Goal: Information Seeking & Learning: Learn about a topic

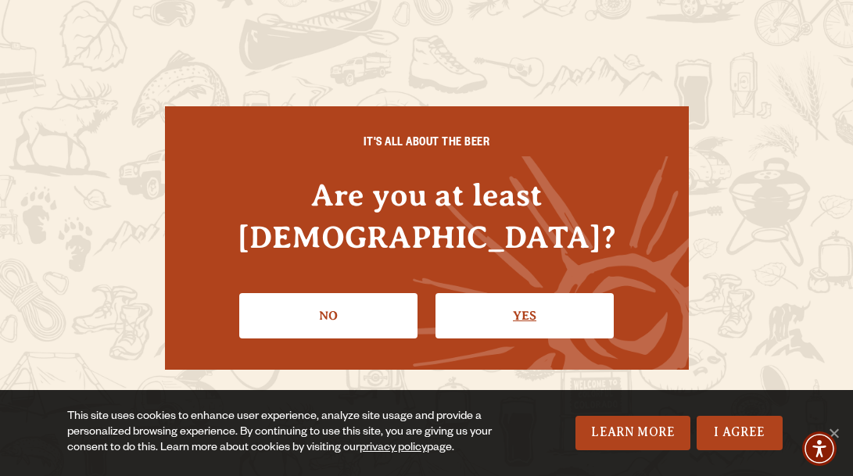
click at [476, 293] on link "Yes" at bounding box center [525, 315] width 178 height 45
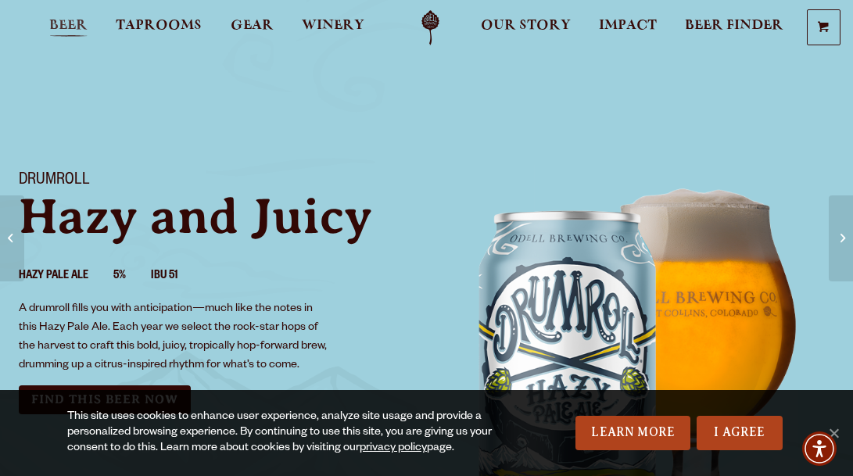
click at [64, 22] on span "Beer" at bounding box center [68, 26] width 38 height 13
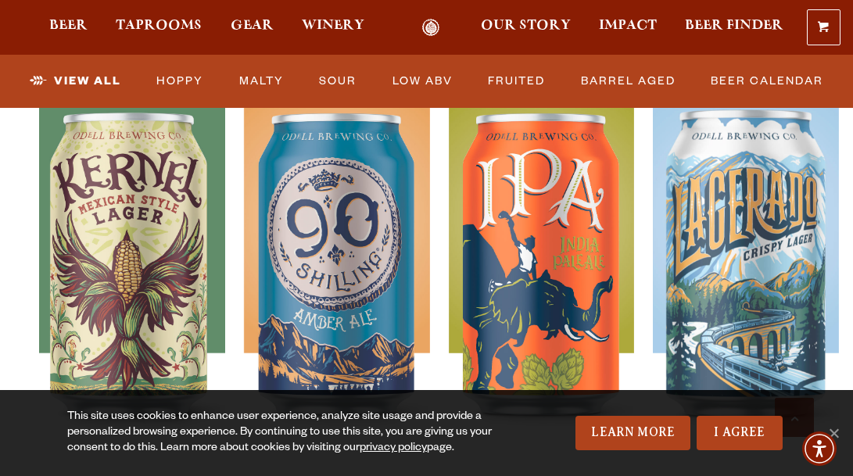
scroll to position [749, 0]
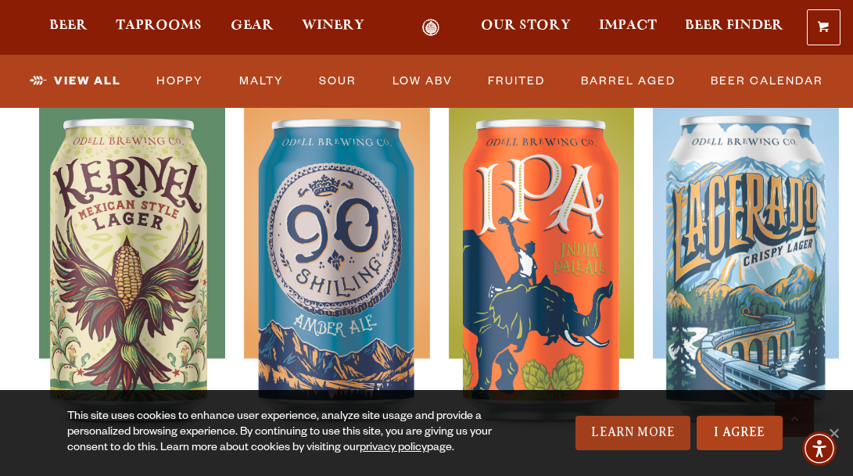
click at [651, 431] on link "Learn More" at bounding box center [633, 433] width 115 height 34
click at [838, 434] on img "Accessibility Menu" at bounding box center [820, 449] width 38 height 38
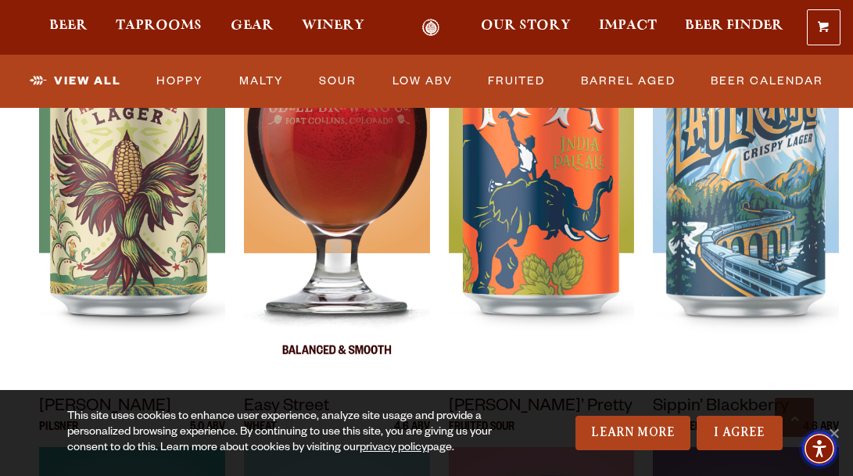
scroll to position [855, 0]
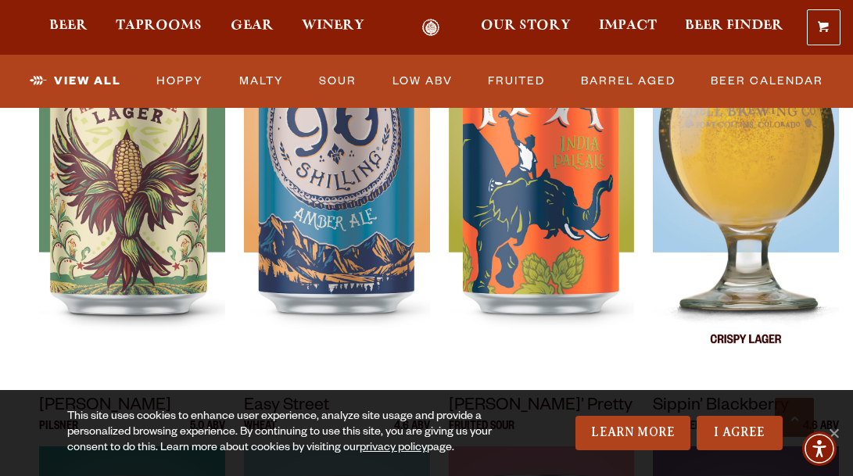
click at [719, 187] on img at bounding box center [746, 179] width 186 height 391
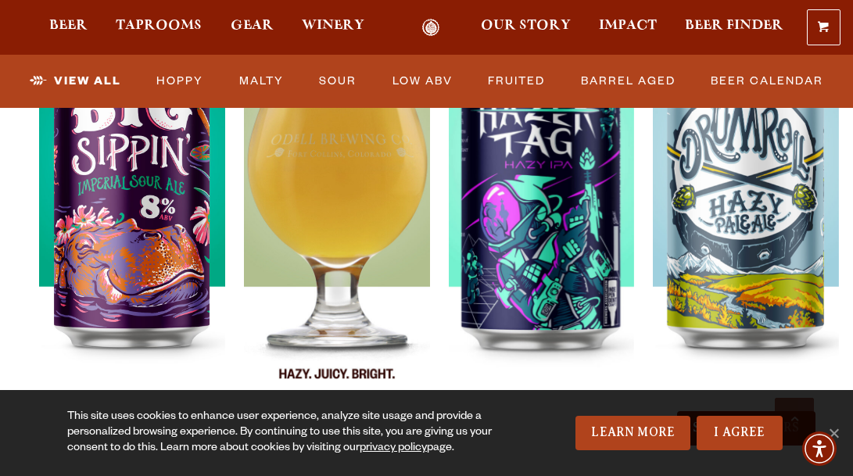
scroll to position [1702, 0]
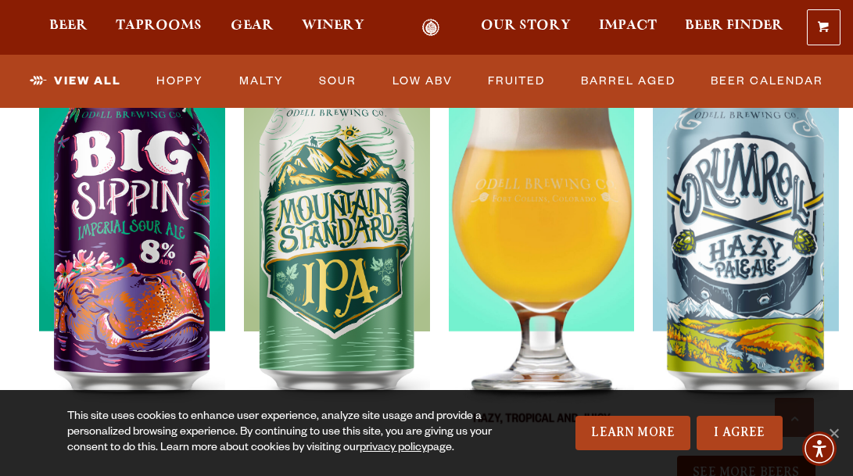
click at [567, 233] on img at bounding box center [542, 258] width 186 height 391
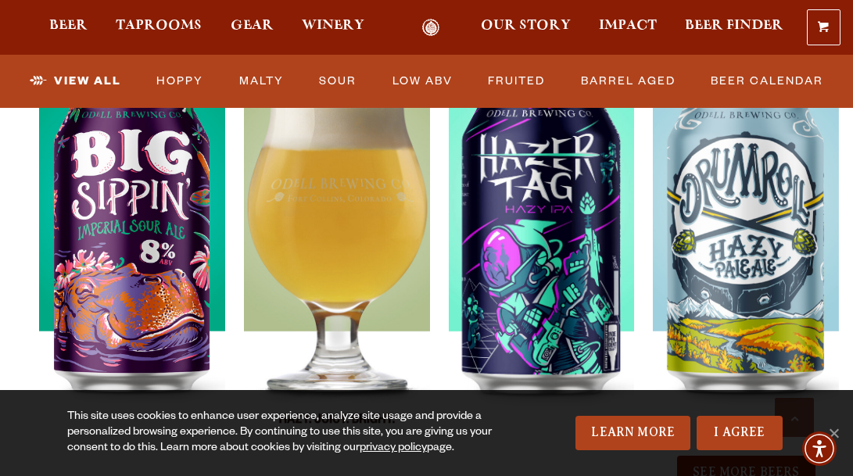
click at [359, 267] on img at bounding box center [337, 258] width 186 height 391
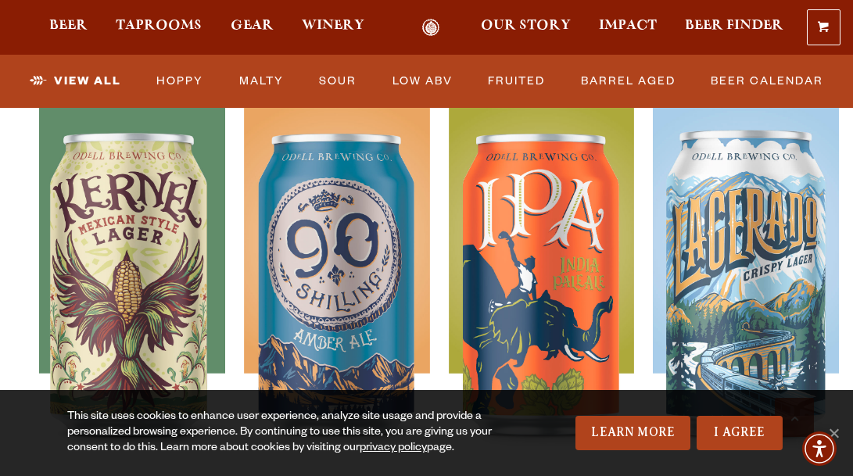
scroll to position [738, 0]
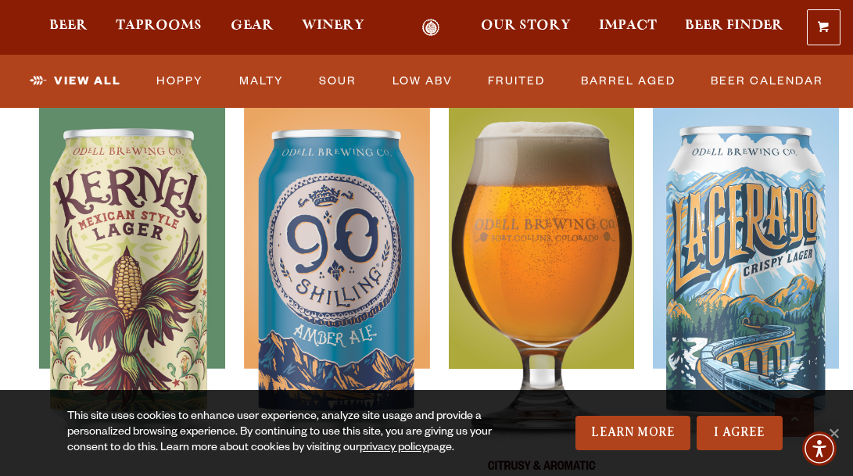
click at [557, 239] on img at bounding box center [542, 295] width 186 height 391
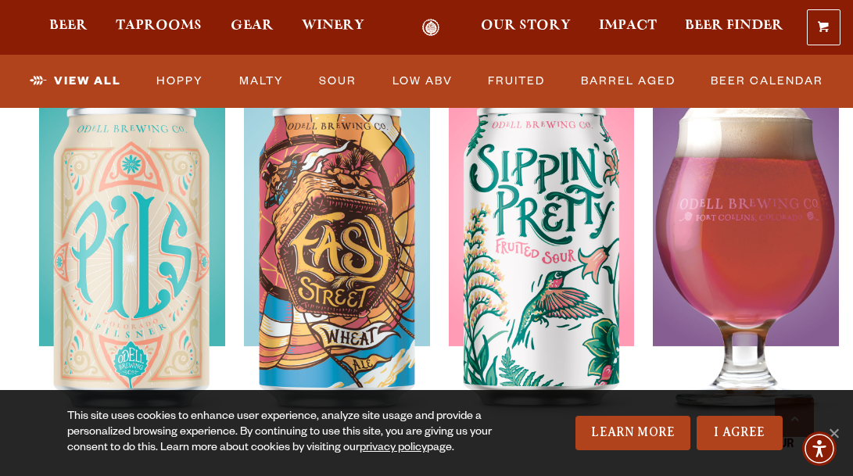
scroll to position [1207, 0]
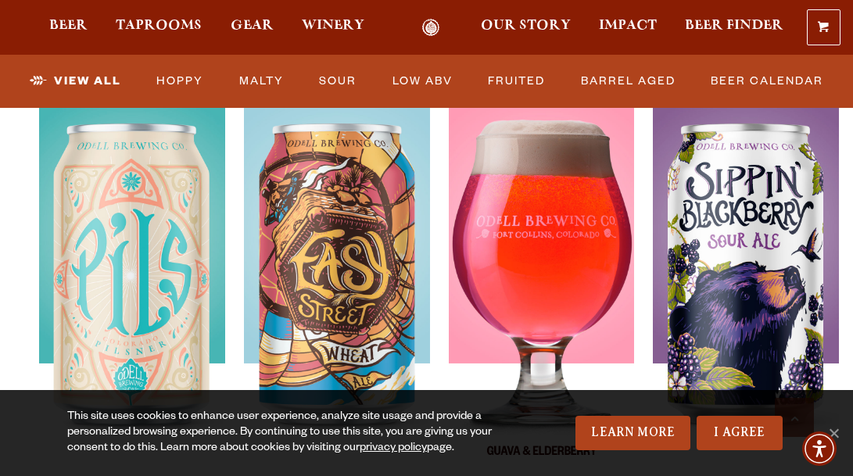
click at [529, 205] on img at bounding box center [542, 290] width 186 height 391
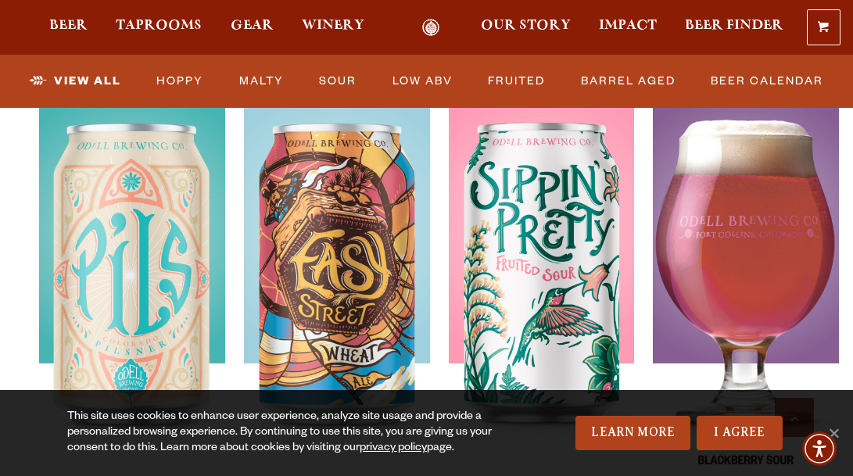
click at [778, 215] on div at bounding box center [746, 290] width 186 height 391
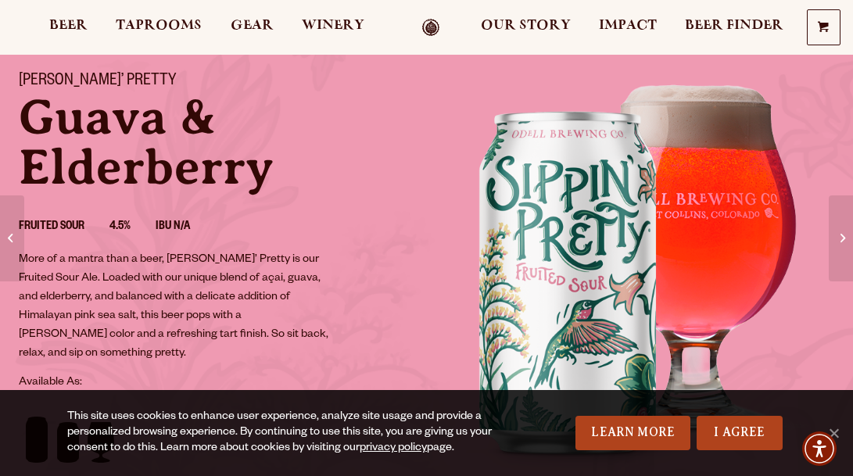
scroll to position [98, 0]
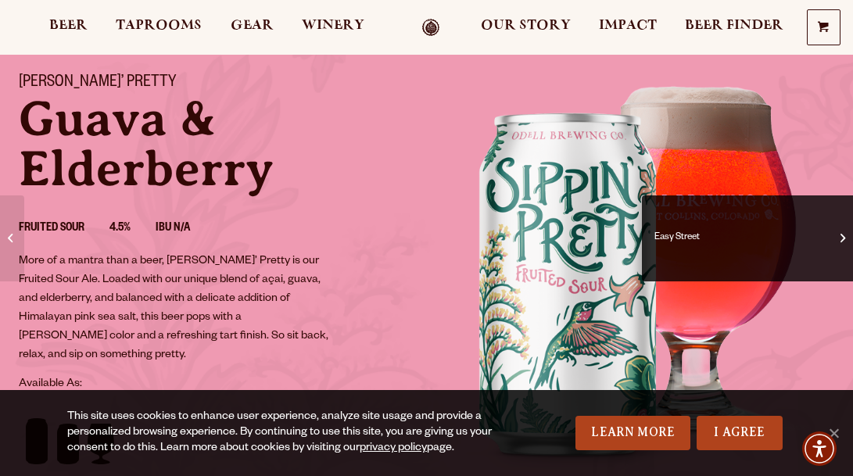
click at [839, 231] on span "Easy Street" at bounding box center [748, 238] width 188 height 63
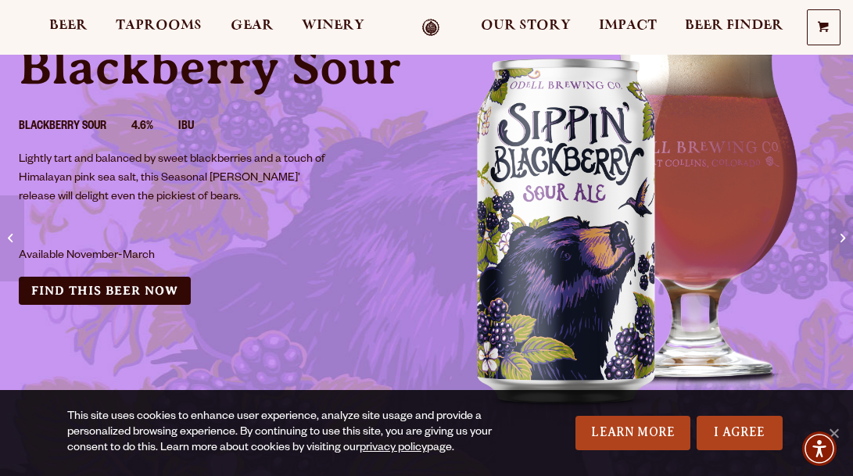
scroll to position [148, 0]
